Goal: Find specific page/section: Find specific page/section

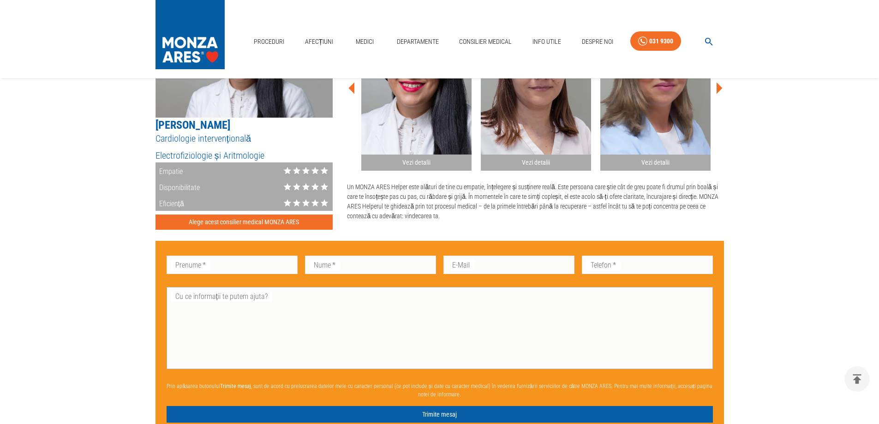
scroll to position [553, 0]
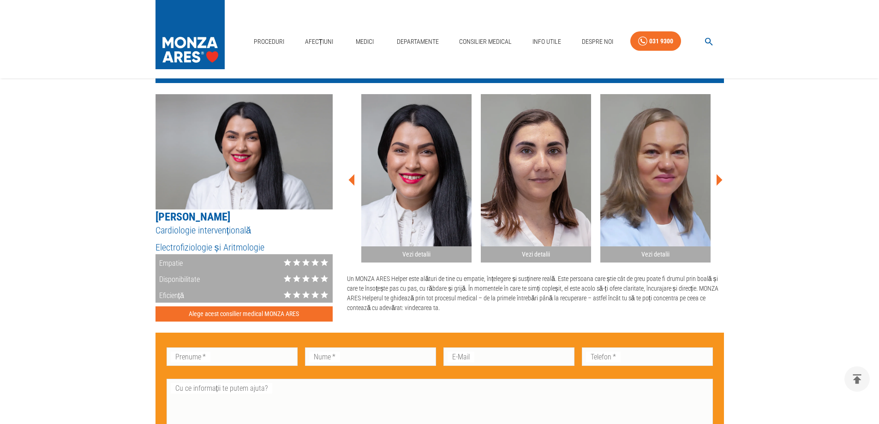
click at [352, 178] on icon at bounding box center [351, 180] width 6 height 12
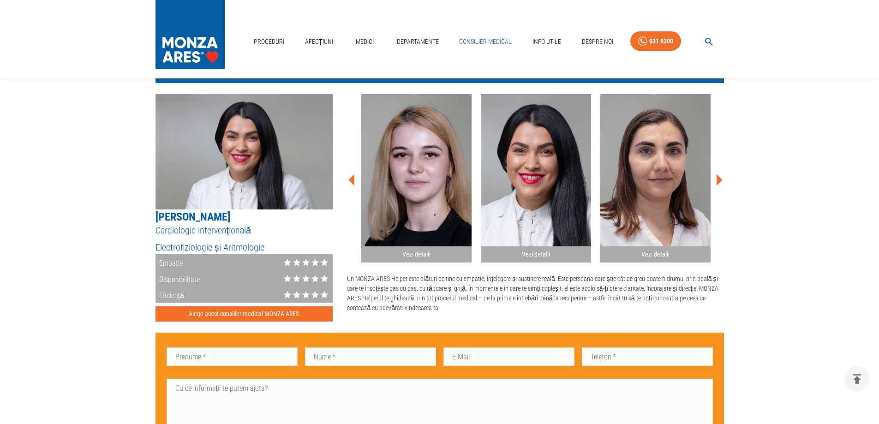
click at [497, 43] on link "Consilier Medical" at bounding box center [485, 41] width 60 height 19
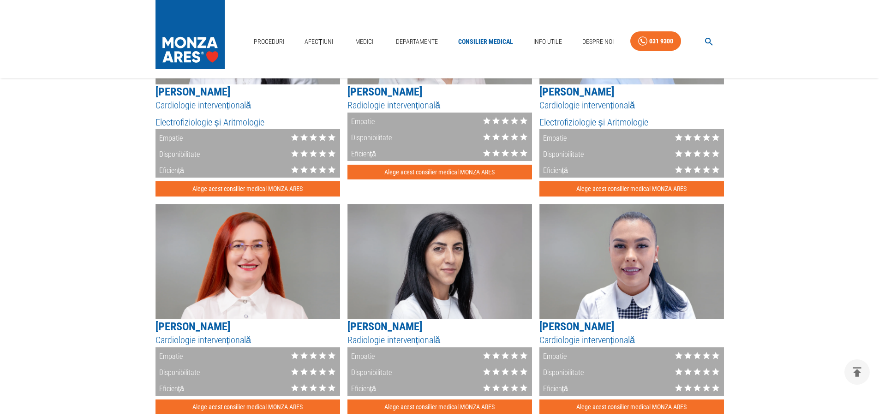
scroll to position [1107, 0]
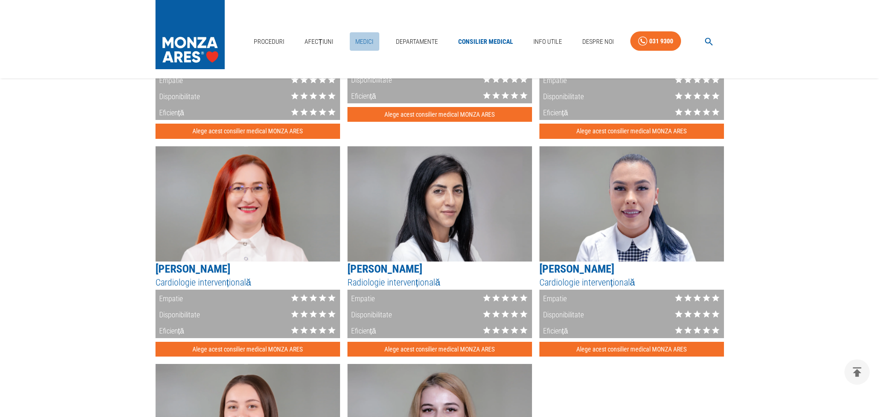
click at [368, 38] on link "Medici" at bounding box center [365, 41] width 30 height 19
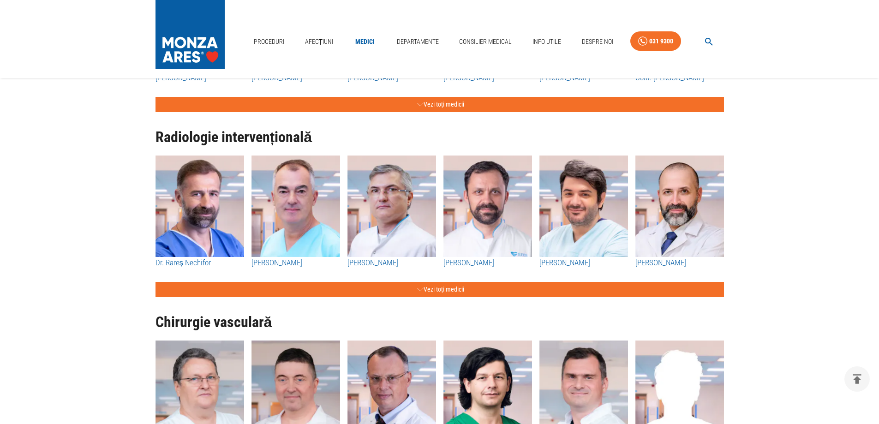
scroll to position [1107, 0]
